Goal: Information Seeking & Learning: Understand process/instructions

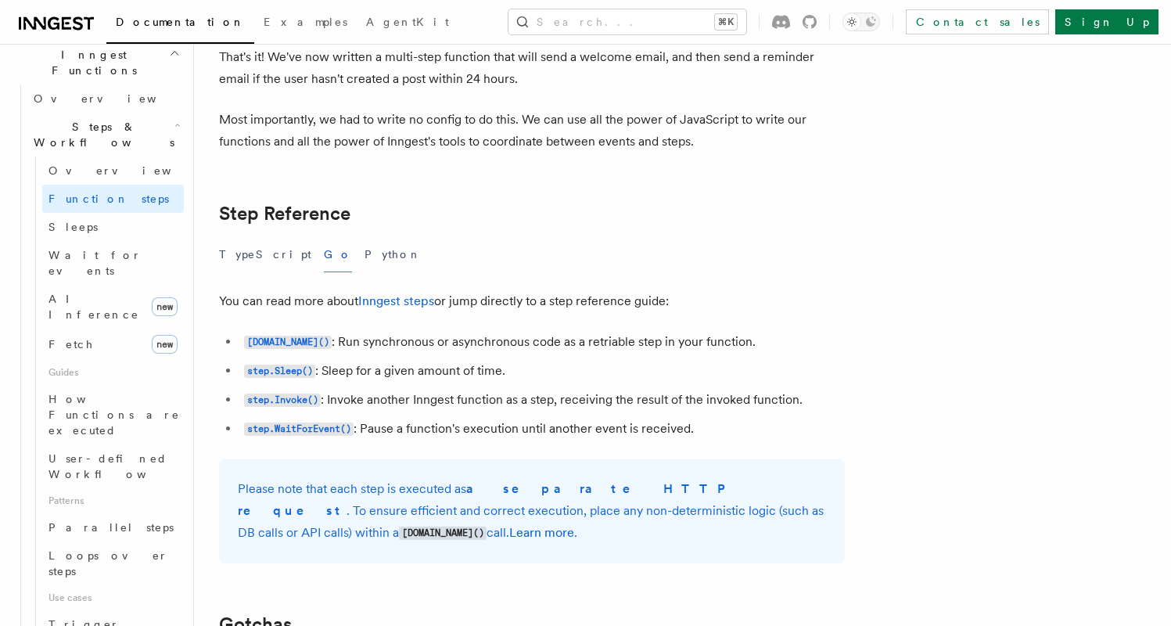
scroll to position [3527, 0]
click at [275, 347] on code "[DOMAIN_NAME]()" at bounding box center [288, 339] width 88 height 13
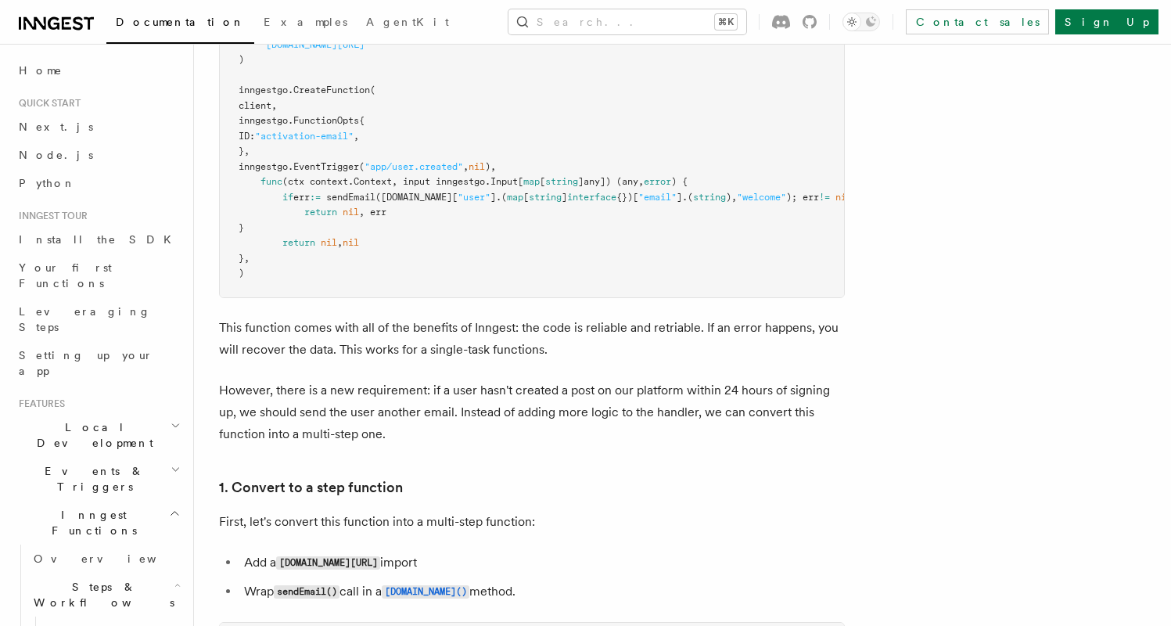
scroll to position [688, 0]
click at [304, 231] on pre "import ( "[DOMAIN_NAME][URL]" ) inngestgo. CreateFunction ( client, inngestgo.F…" at bounding box center [532, 153] width 624 height 291
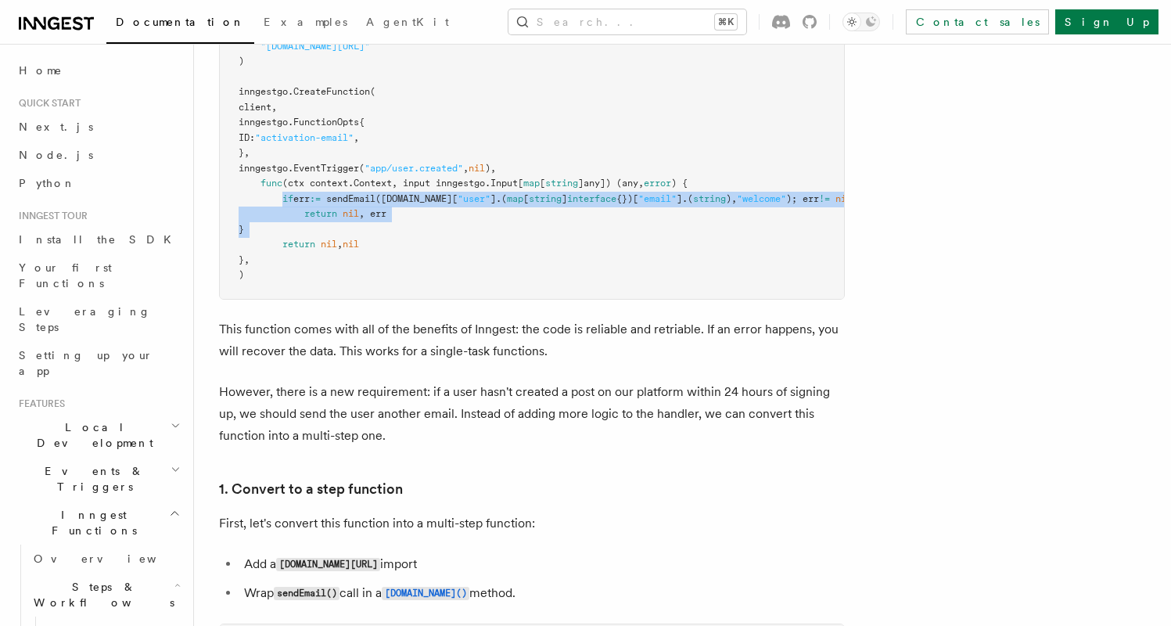
drag, startPoint x: 304, startPoint y: 231, endPoint x: 287, endPoint y: 203, distance: 33.0
click at [287, 203] on pre "import ( "[DOMAIN_NAME][URL]" ) inngestgo. CreateFunction ( client, inngestgo.F…" at bounding box center [532, 153] width 624 height 291
copy code "if err := sendEmail ([DOMAIN_NAME][ "user" ].( map [ string ] interface {})[ "e…"
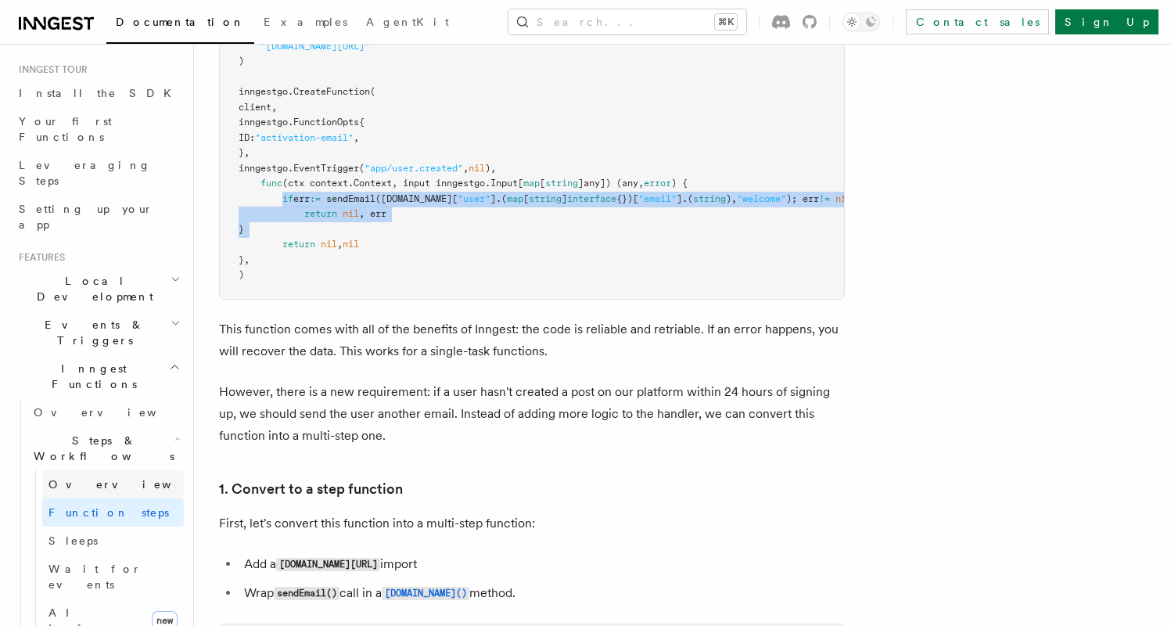
scroll to position [334, 0]
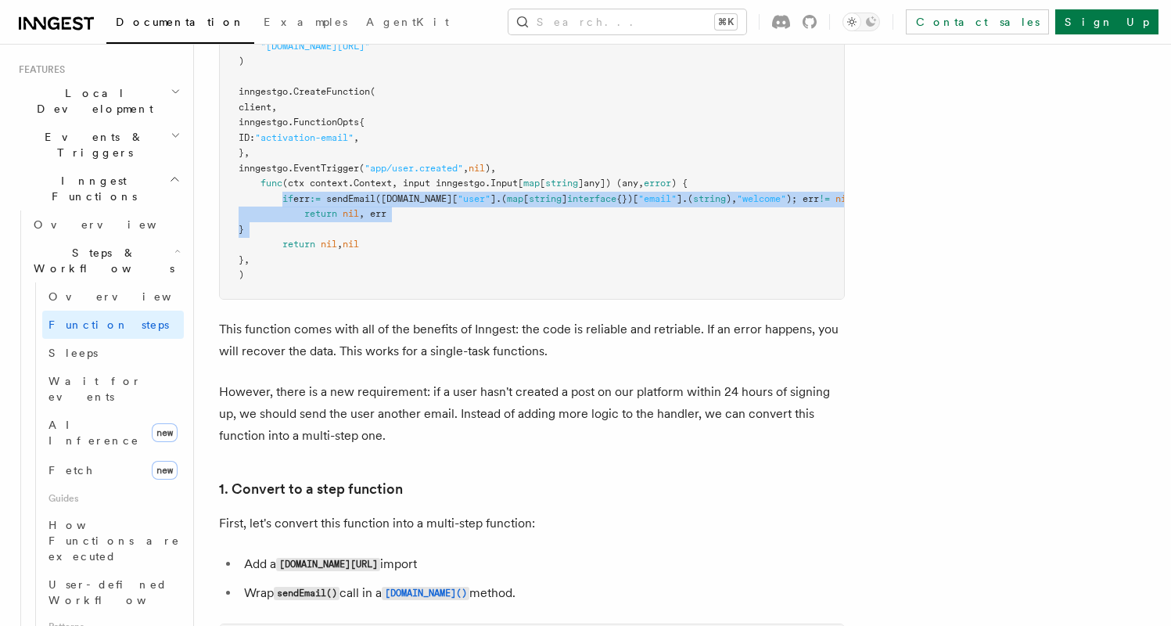
click at [170, 239] on h2 "Steps & Workflows" at bounding box center [105, 261] width 156 height 44
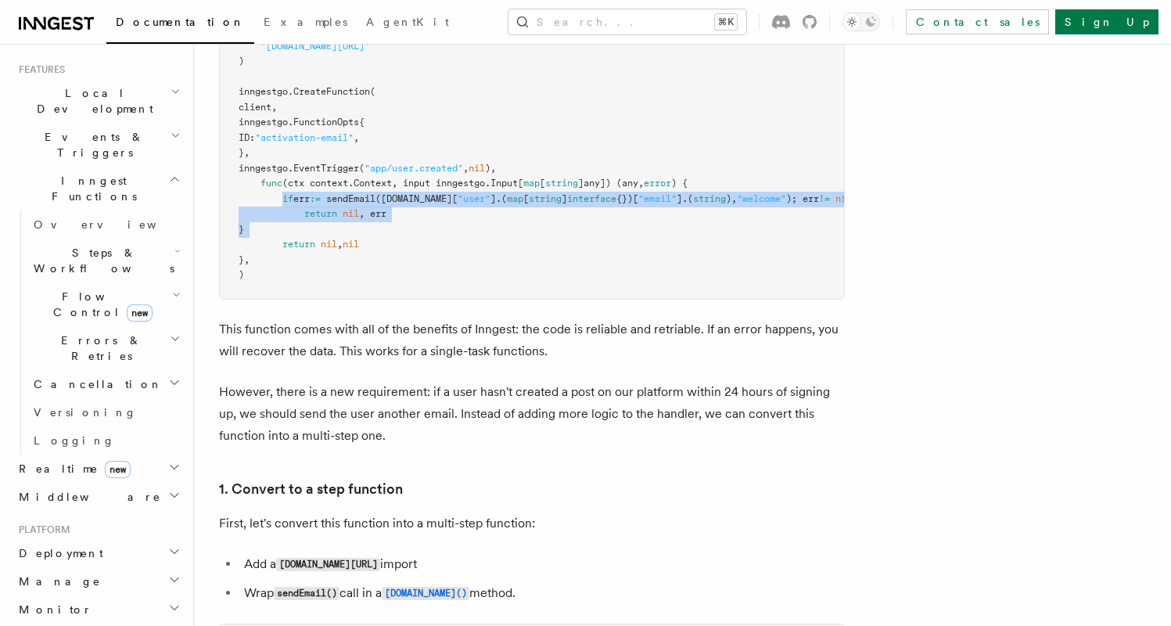
click at [172, 289] on icon "button" at bounding box center [176, 295] width 9 height 13
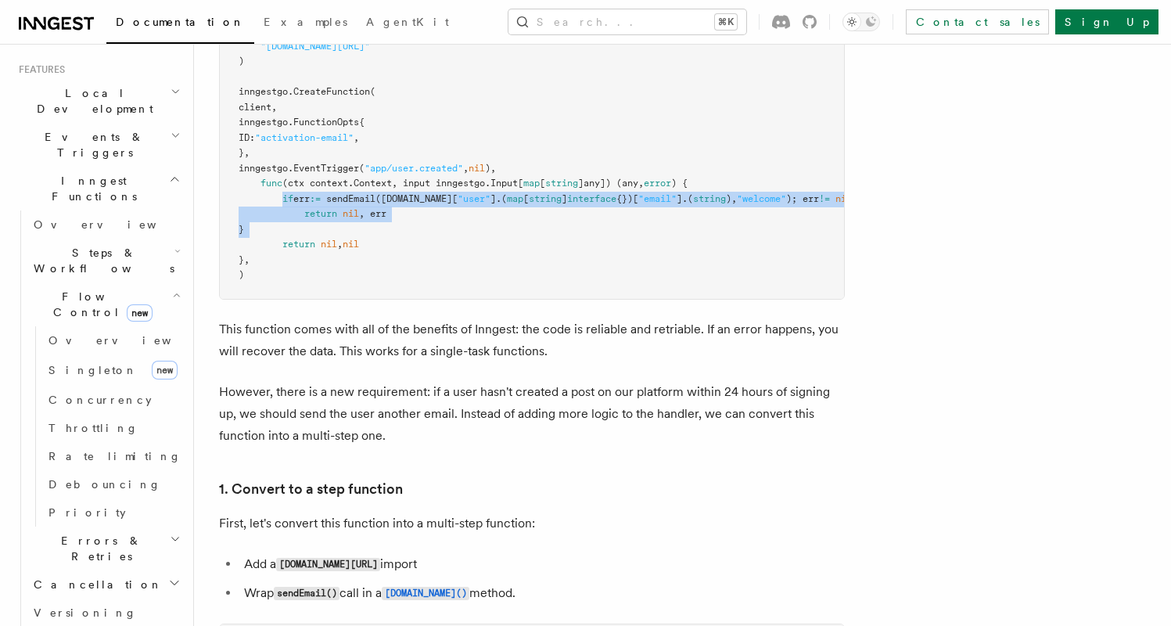
click at [172, 289] on icon "button" at bounding box center [176, 295] width 9 height 13
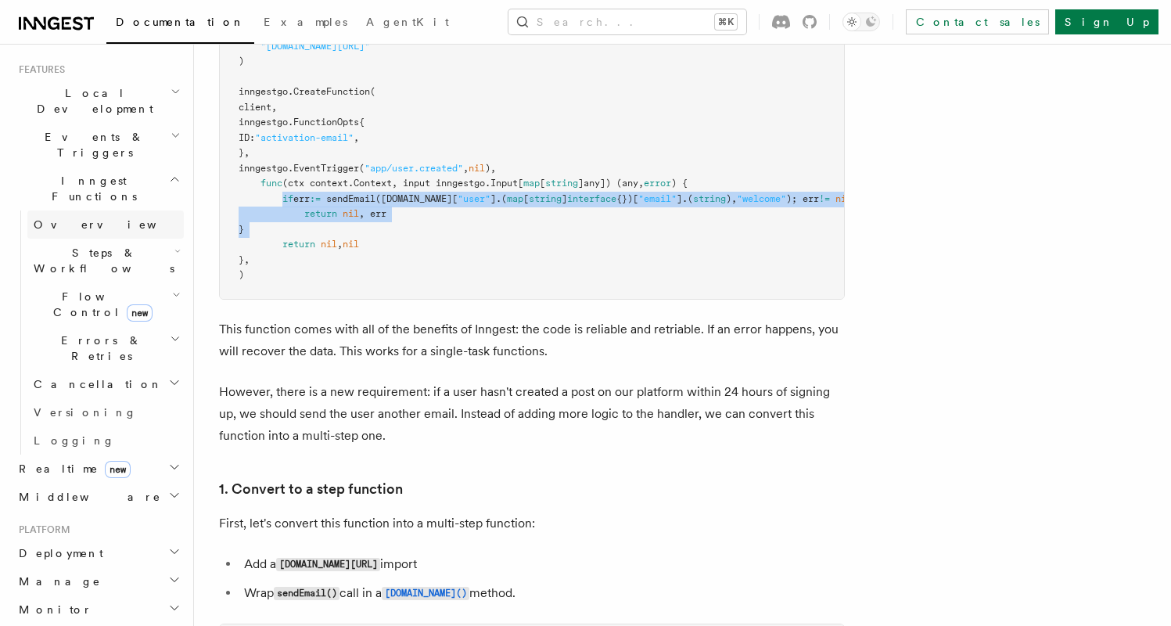
click at [138, 210] on link "Overview" at bounding box center [105, 224] width 156 height 28
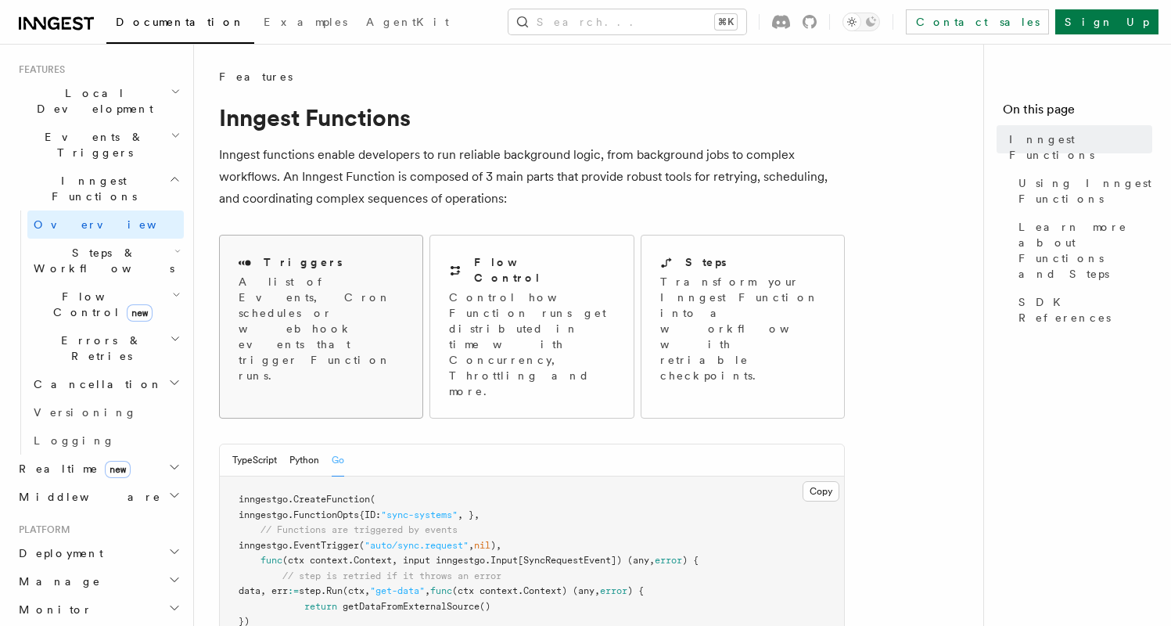
click at [330, 294] on p "A list of Events, Cron schedules or webhook events that trigger Function runs." at bounding box center [321, 329] width 165 height 110
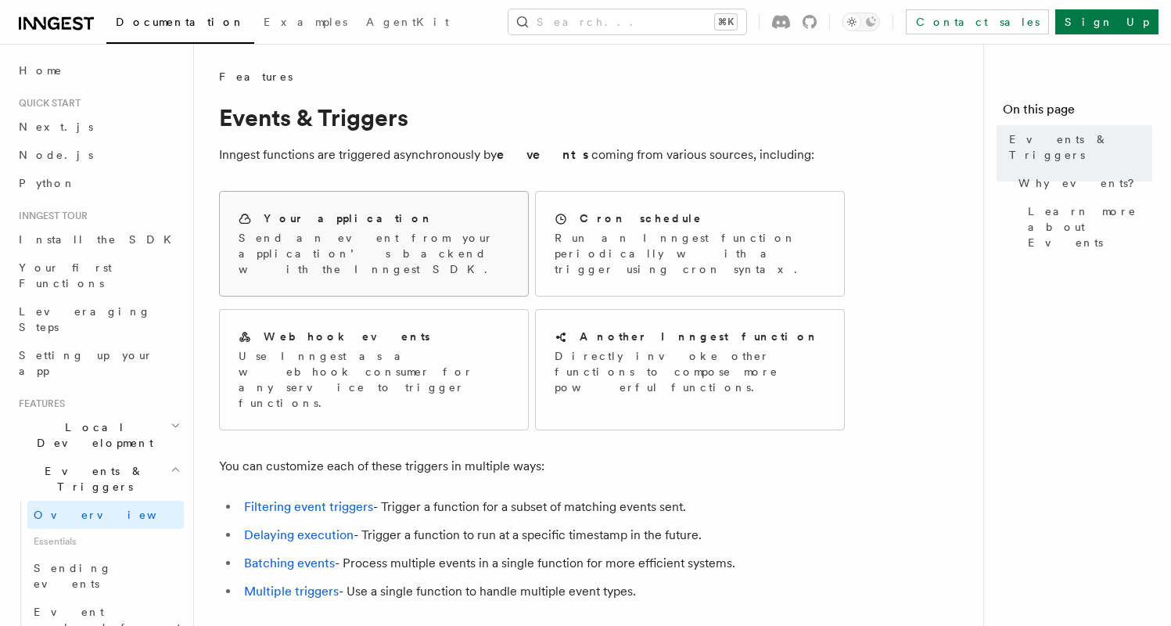
click at [329, 224] on h2 "Your application" at bounding box center [349, 218] width 170 height 16
click at [351, 241] on p "Send an event from your application’s backend with the Inngest SDK." at bounding box center [374, 253] width 271 height 47
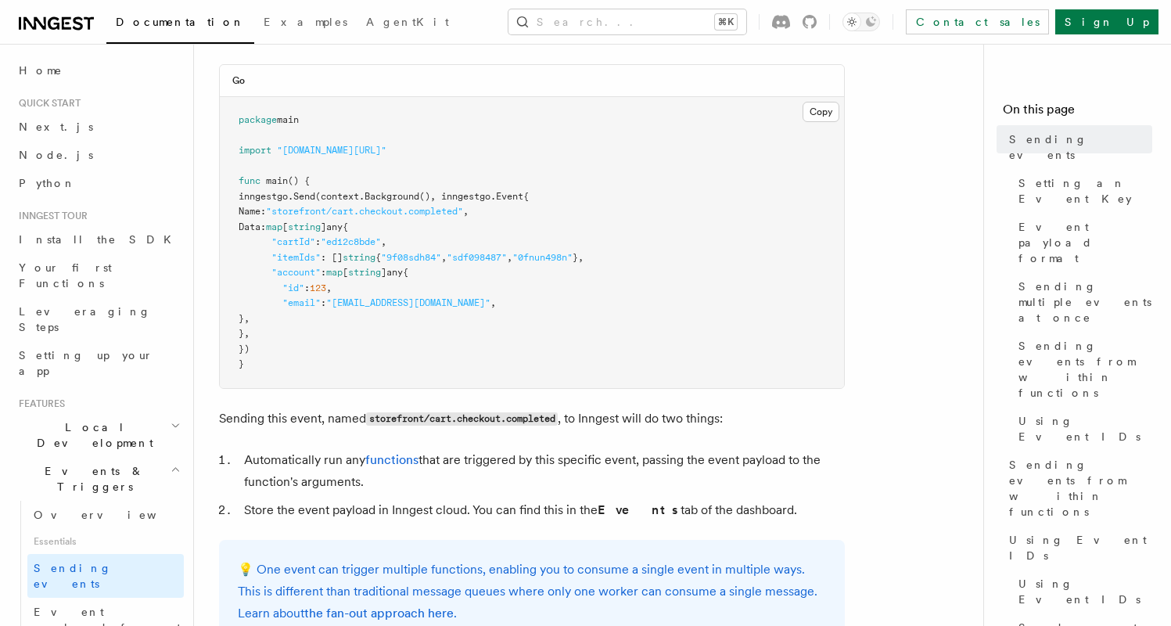
scroll to position [310, 0]
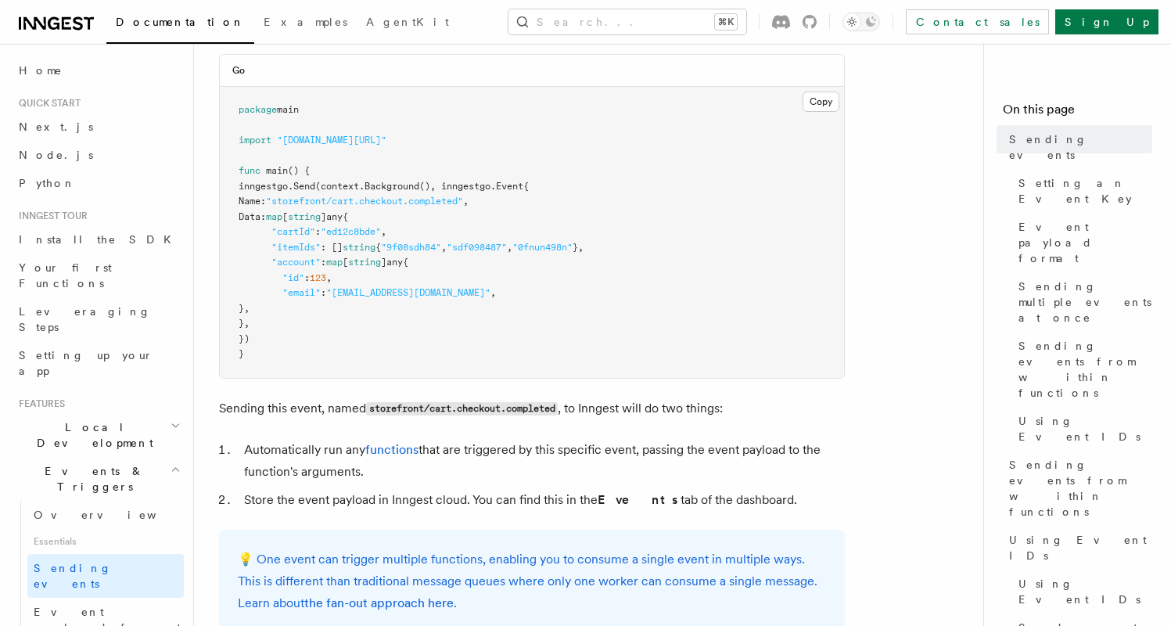
click at [269, 342] on pre "package main import "github.com/inngest/inngest-go" func main () { inngestgo. S…" at bounding box center [532, 232] width 624 height 291
drag, startPoint x: 269, startPoint y: 342, endPoint x: 252, endPoint y: 189, distance: 154.3
click at [252, 189] on pre "package main import "github.com/inngest/inngest-go" func main () { inngestgo. S…" at bounding box center [532, 232] width 624 height 291
copy code "inngestgo. Send (context. Background (), inngestgo.Event{ Name: "storefront/car…"
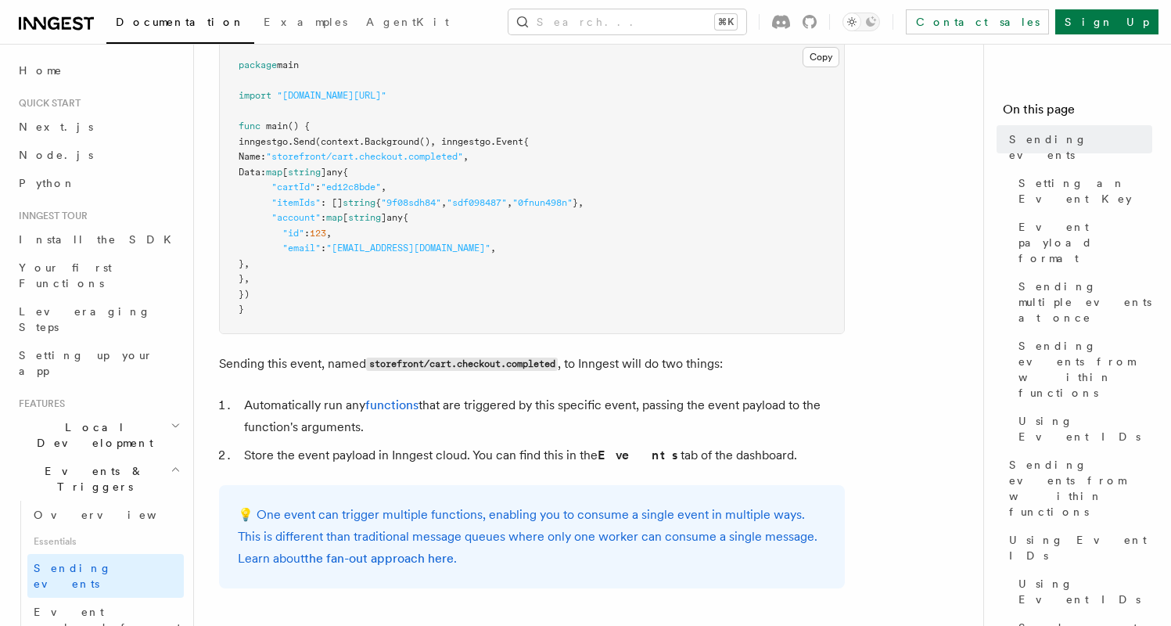
scroll to position [361, 0]
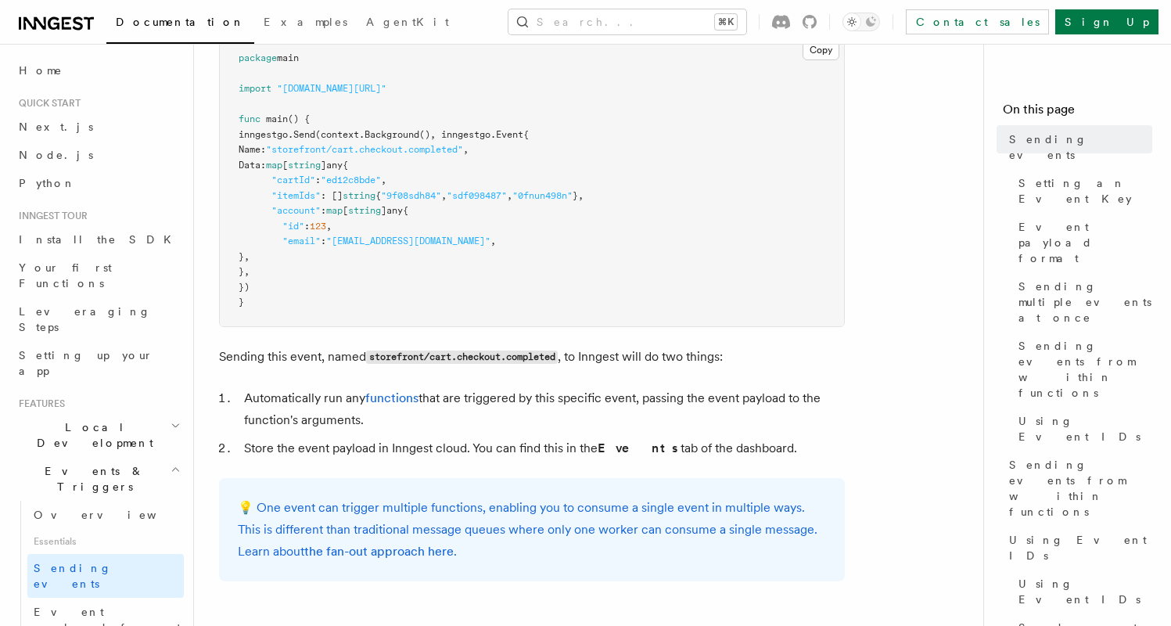
click at [393, 263] on pre "package main import "github.com/inngest/inngest-go" func main () { inngestgo. S…" at bounding box center [532, 180] width 624 height 291
